Goal: Task Accomplishment & Management: Manage account settings

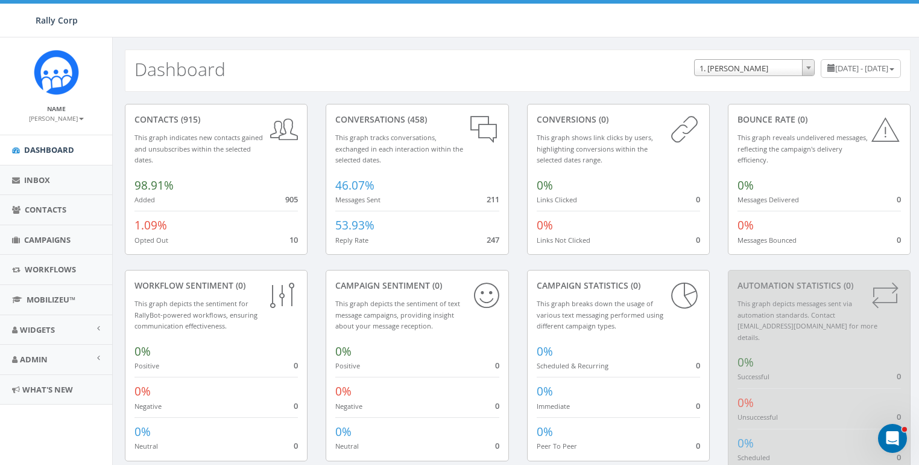
click at [64, 118] on small "James Martin" at bounding box center [56, 118] width 55 height 8
click at [60, 148] on link "Sign Out" at bounding box center [60, 151] width 95 height 15
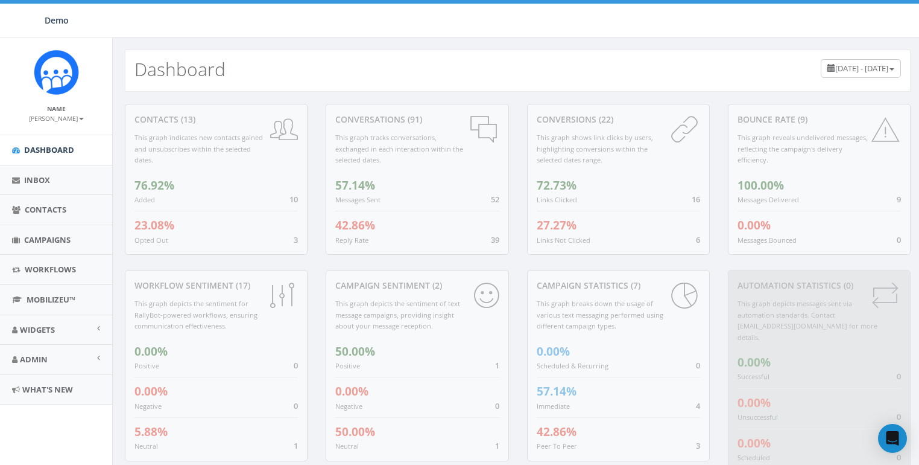
click at [548, 235] on small "Links Not Clicked" at bounding box center [564, 239] width 54 height 9
